Goal: Information Seeking & Learning: Find contact information

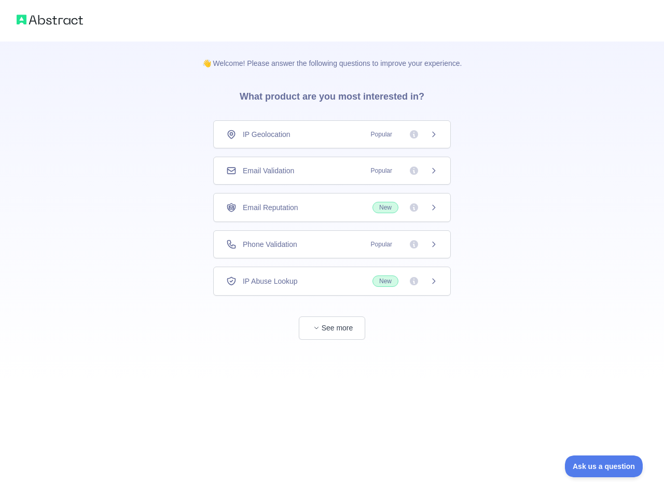
click at [332, 134] on div "IP Geolocation Popular" at bounding box center [332, 134] width 212 height 10
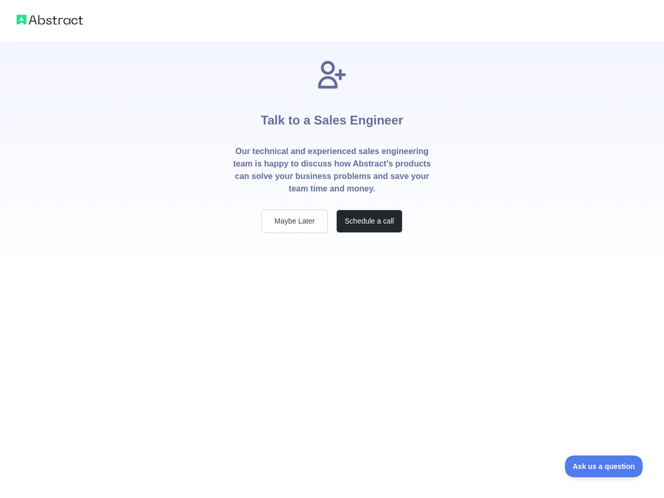
click at [332, 171] on p "Our technical and experienced sales engineering team is happy to discuss how Ab…" at bounding box center [332, 170] width 199 height 50
click at [332, 208] on div "Talk to a Sales Engineer Our technical and experienced sales engineering team i…" at bounding box center [332, 145] width 233 height 175
click at [332, 244] on div "Talk to a Sales Engineer Our technical and experienced sales engineering team i…" at bounding box center [332, 158] width 233 height 233
click at [332, 281] on div "Talk to a Sales Engineer Our technical and experienced sales engineering team i…" at bounding box center [332, 249] width 664 height 498
click at [332, 328] on div "Talk to a Sales Engineer Our technical and experienced sales engineering team i…" at bounding box center [332, 249] width 664 height 498
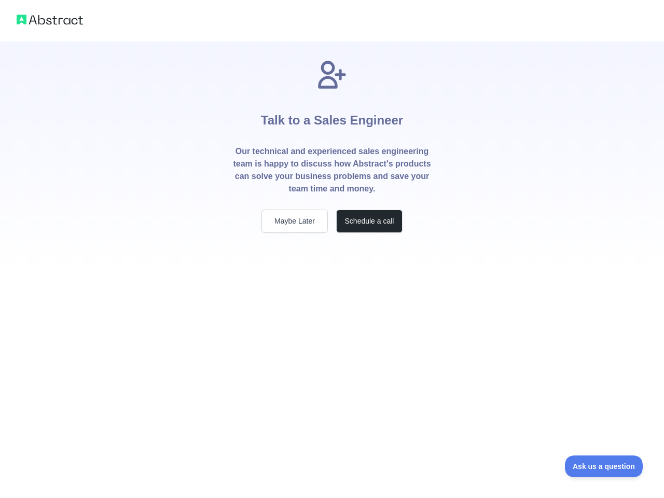
click at [604, 467] on span "Ask us a question" at bounding box center [604, 466] width 78 height 7
